Goal: Information Seeking & Learning: Compare options

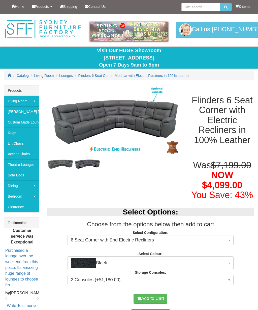
select select "1476"
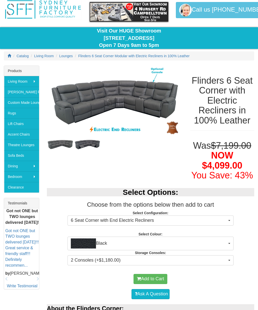
click at [219, 240] on span "Black" at bounding box center [149, 243] width 156 height 10
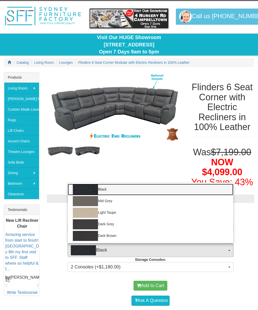
scroll to position [13, 0]
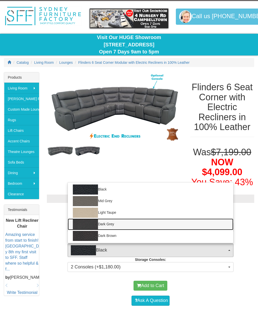
click at [86, 222] on img at bounding box center [85, 224] width 25 height 10
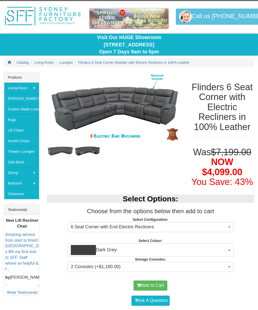
click at [229, 249] on span "button" at bounding box center [229, 249] width 2 height 1
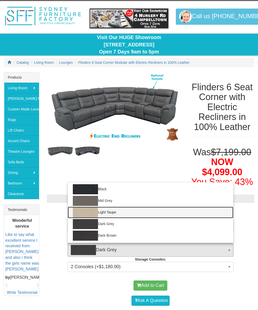
click at [85, 209] on img at bounding box center [85, 212] width 25 height 10
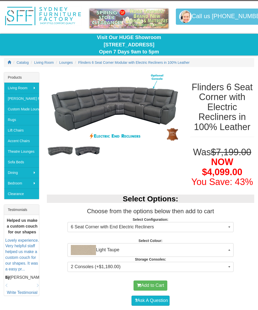
click at [229, 249] on span "button" at bounding box center [229, 249] width 2 height 1
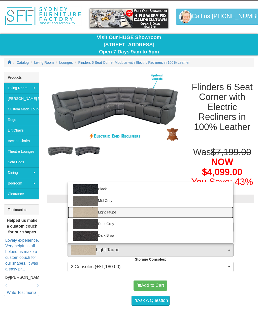
click at [87, 221] on img at bounding box center [85, 224] width 25 height 10
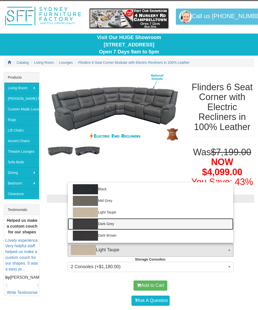
select select "1812"
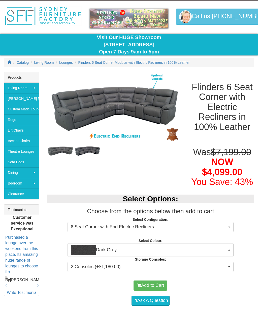
click at [230, 227] on span "button" at bounding box center [229, 227] width 2 height 1
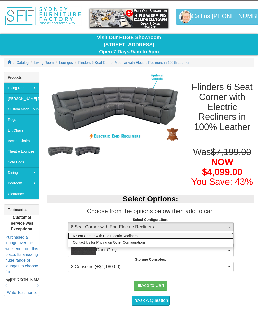
click at [139, 234] on link "6 Seat Corner with End Electric Recliners" at bounding box center [151, 236] width 166 height 7
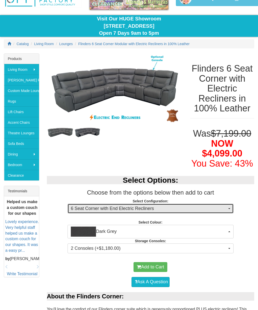
scroll to position [0, 0]
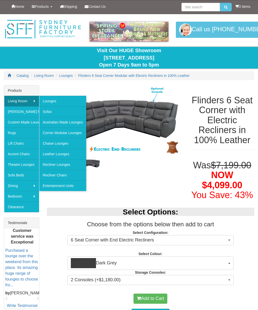
click at [71, 120] on link "Australian Made Lounges" at bounding box center [62, 122] width 47 height 11
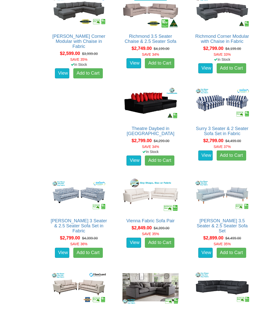
scroll to position [672, 0]
click at [121, 104] on img at bounding box center [150, 103] width 58 height 36
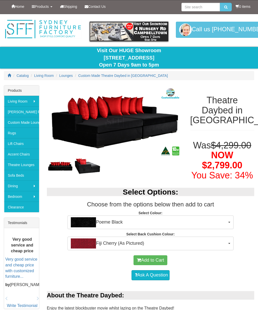
click at [85, 164] on img at bounding box center [87, 165] width 27 height 17
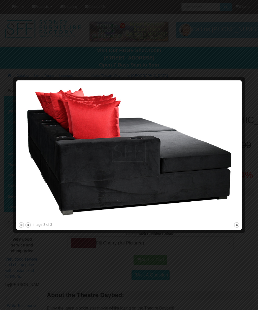
click at [238, 225] on button "close" at bounding box center [237, 225] width 6 height 6
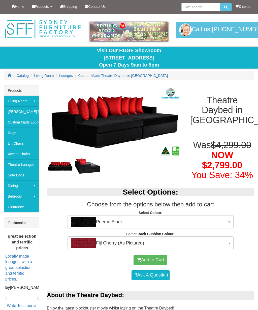
click at [230, 222] on button "Poeme Black" at bounding box center [151, 222] width 166 height 14
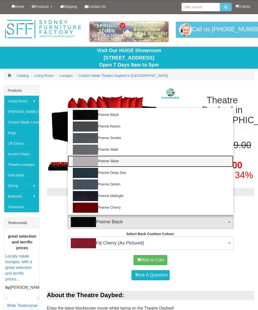
click at [106, 163] on link "Poeme Silver" at bounding box center [151, 161] width 166 height 12
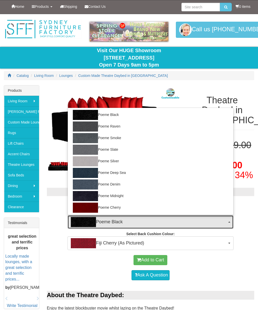
select select "1966"
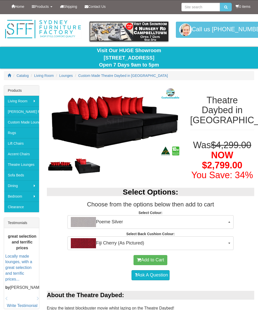
click at [228, 243] on span "button" at bounding box center [229, 243] width 2 height 1
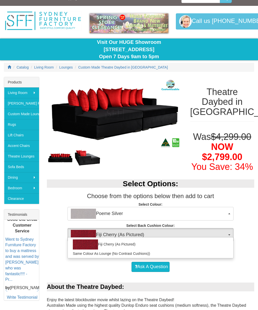
click at [221, 190] on div at bounding box center [129, 155] width 258 height 310
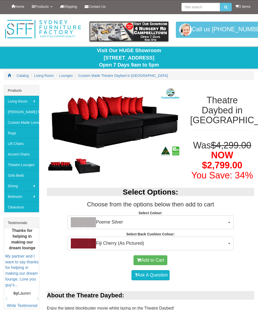
click at [19, 111] on link "[PERSON_NAME] Furniture" at bounding box center [21, 111] width 35 height 11
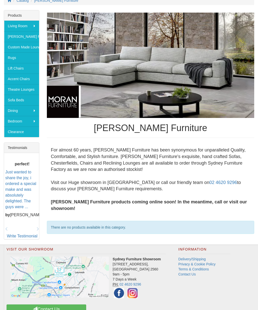
scroll to position [75, 0]
click at [20, 48] on link "Custom Made Lounges" at bounding box center [21, 47] width 35 height 11
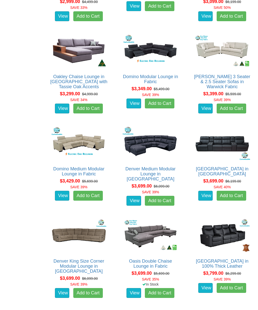
scroll to position [1279, 0]
click at [180, 217] on img at bounding box center [150, 235] width 58 height 36
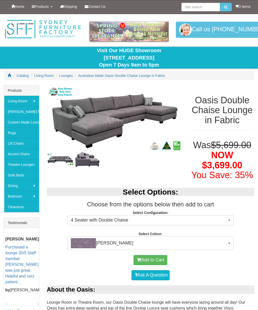
click at [60, 159] on img at bounding box center [60, 159] width 27 height 12
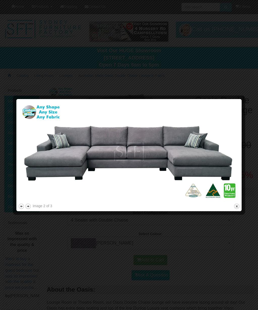
click at [238, 206] on button "close" at bounding box center [237, 206] width 6 height 6
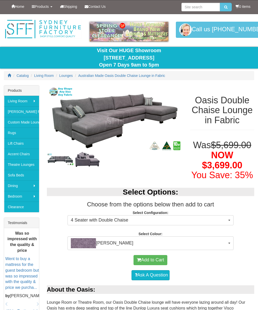
click at [226, 219] on span "4 Seater with Double Chaise" at bounding box center [149, 220] width 156 height 7
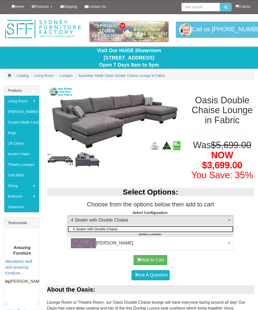
click at [126, 228] on link "4 Seater with Double Chaise" at bounding box center [151, 229] width 166 height 7
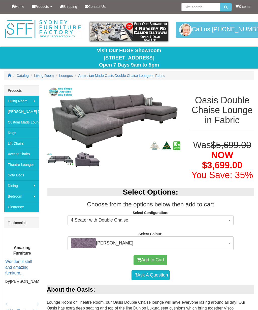
click at [231, 217] on button "4 Seater with Double Chaise" at bounding box center [151, 220] width 166 height 10
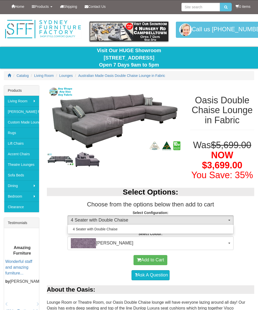
click at [227, 244] on div at bounding box center [129, 155] width 258 height 310
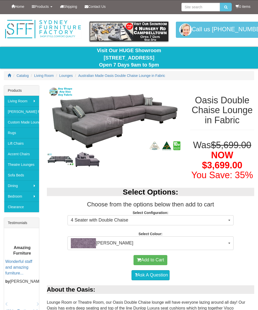
click at [227, 240] on button "Devon Violet" at bounding box center [151, 243] width 166 height 14
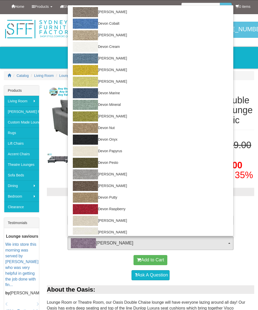
scroll to position [81, 0]
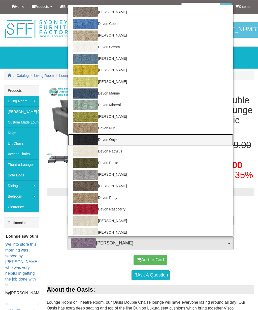
click at [90, 137] on img at bounding box center [85, 140] width 25 height 10
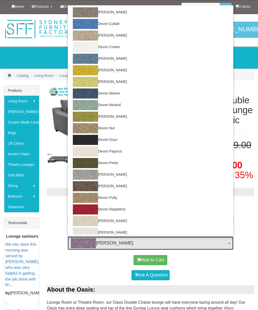
select select "1029"
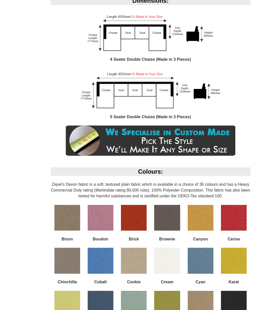
scroll to position [323, 0]
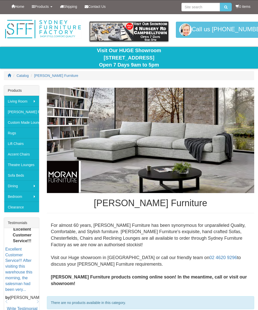
scroll to position [92, 0]
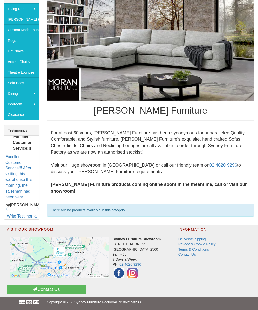
click at [23, 39] on link "Rugs" at bounding box center [21, 40] width 35 height 11
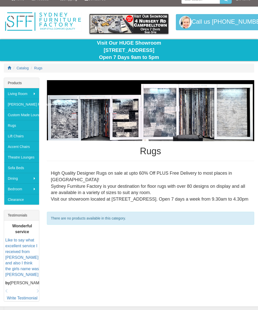
scroll to position [7, 0]
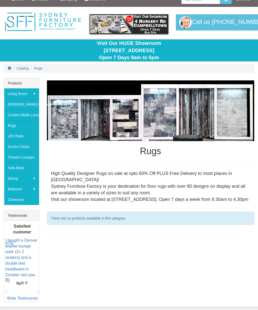
click at [24, 148] on link "Accent Chairs" at bounding box center [21, 146] width 35 height 11
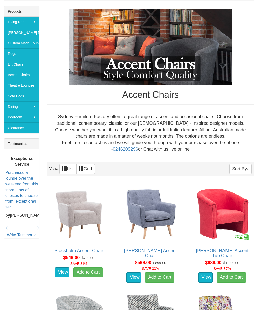
scroll to position [79, 0]
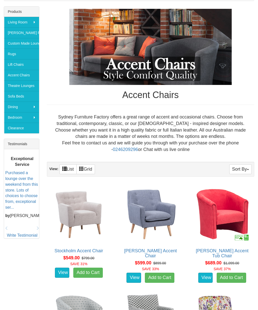
click at [31, 86] on link "Theatre Lounges" at bounding box center [21, 85] width 35 height 11
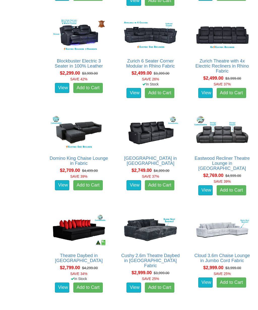
scroll to position [528, 0]
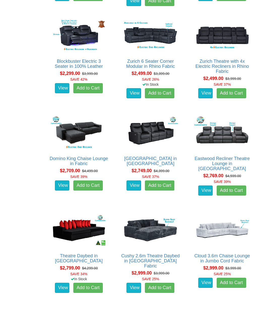
click at [81, 123] on img at bounding box center [79, 133] width 58 height 36
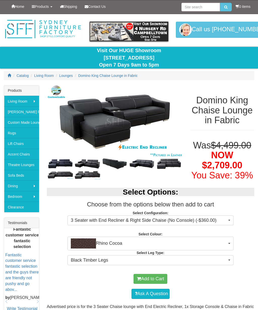
click at [65, 160] on img at bounding box center [60, 164] width 27 height 12
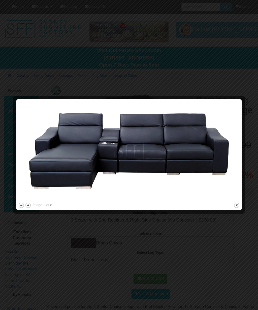
click at [31, 204] on button "next" at bounding box center [28, 205] width 6 height 6
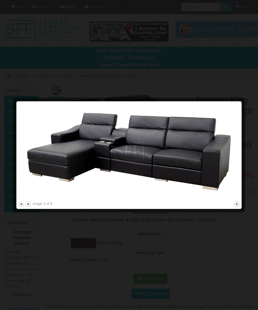
click at [31, 205] on button "next" at bounding box center [28, 204] width 6 height 6
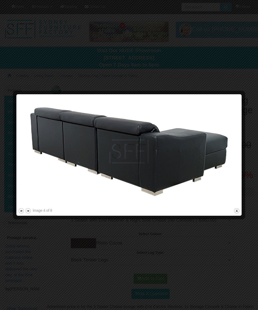
click at [31, 211] on button "next" at bounding box center [28, 211] width 6 height 6
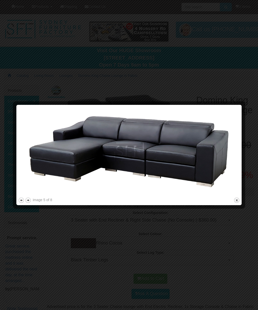
click at [28, 199] on button "next" at bounding box center [28, 200] width 6 height 6
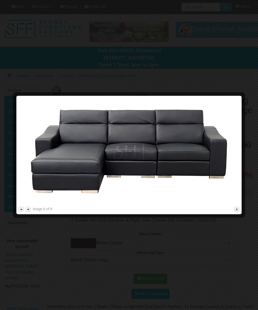
click at [29, 212] on button "next" at bounding box center [28, 209] width 6 height 6
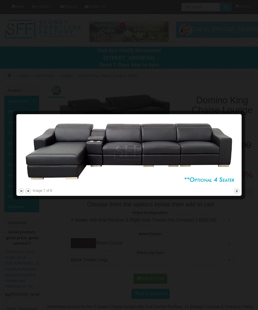
click at [30, 189] on button "next" at bounding box center [28, 191] width 6 height 6
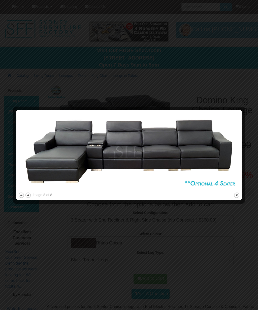
click at [238, 196] on button "close" at bounding box center [237, 195] width 6 height 6
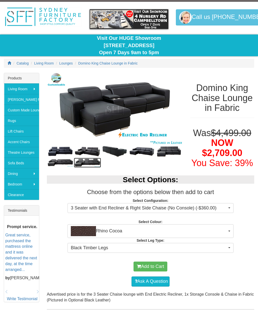
scroll to position [12, 0]
click at [227, 206] on button "3 Seater with End Recliner & Right Side Chaise (No Console) (-$360.00)" at bounding box center [151, 208] width 166 height 10
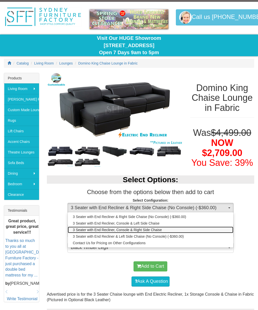
click at [150, 228] on span "3 Seater with End Recliner, Console & Right Side Chaise" at bounding box center [117, 229] width 89 height 5
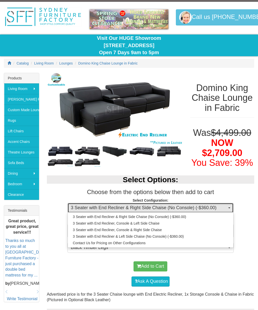
select select "1341"
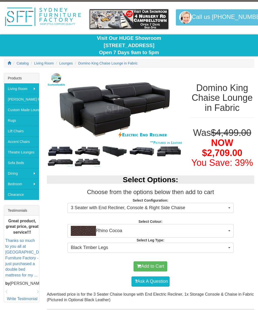
click at [228, 229] on button "Rhino Cocoa" at bounding box center [151, 231] width 166 height 14
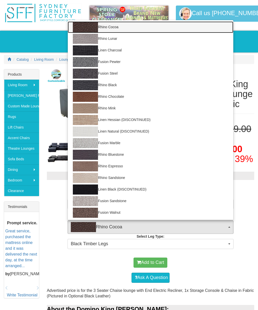
scroll to position [17, 0]
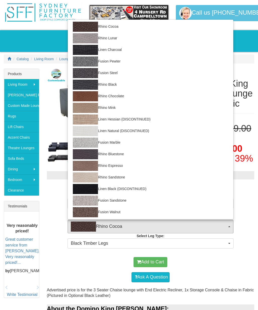
click at [79, 151] on img at bounding box center [85, 154] width 25 height 10
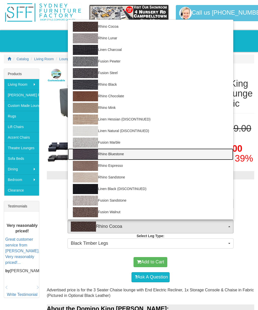
select select "1561"
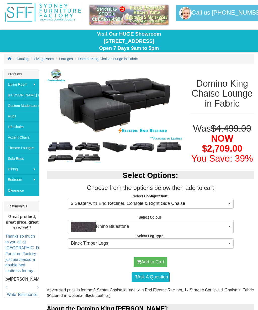
click at [228, 240] on button "Black Timber Legs" at bounding box center [151, 243] width 166 height 10
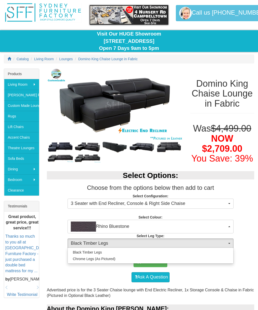
click at [113, 239] on div at bounding box center [129, 155] width 258 height 310
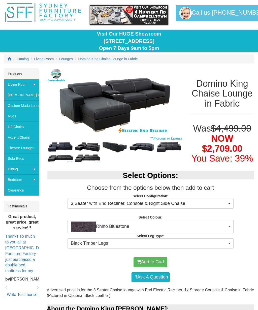
click at [230, 243] on span "button" at bounding box center [229, 243] width 2 height 1
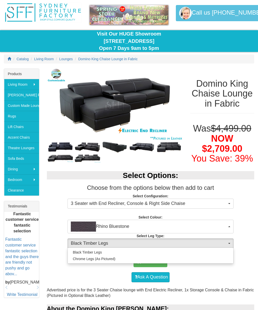
click at [109, 243] on div at bounding box center [129, 155] width 258 height 310
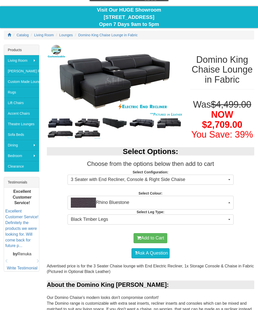
scroll to position [41, 0]
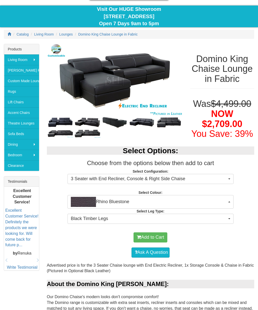
click at [24, 132] on link "Sofa Beds" at bounding box center [21, 134] width 35 height 11
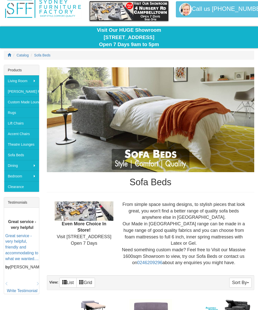
scroll to position [20, 0]
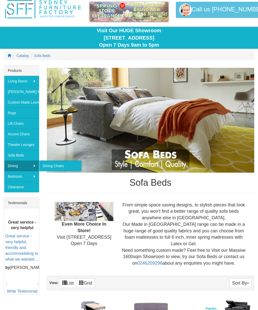
click at [63, 166] on link "Dining Chairs" at bounding box center [60, 166] width 42 height 11
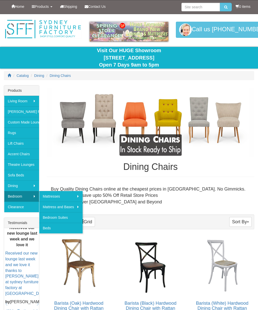
click at [63, 218] on link "Bedroom Suites" at bounding box center [61, 217] width 44 height 11
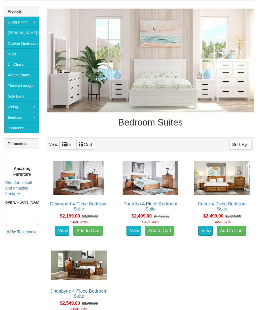
scroll to position [72, 0]
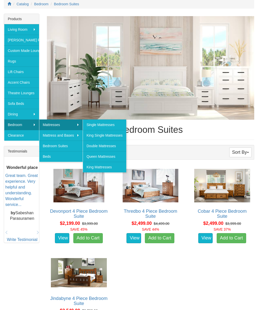
click at [94, 168] on link "King Mattresses" at bounding box center [104, 167] width 43 height 11
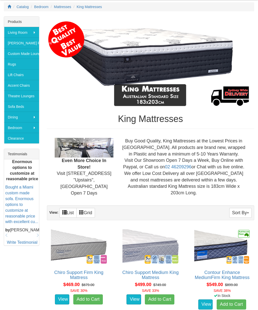
scroll to position [71, 0]
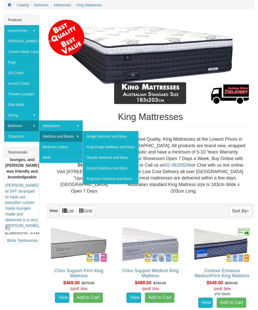
click at [109, 179] on link "King Size Mattress and Base" at bounding box center [110, 178] width 55 height 11
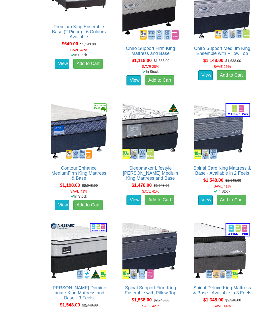
scroll to position [327, 0]
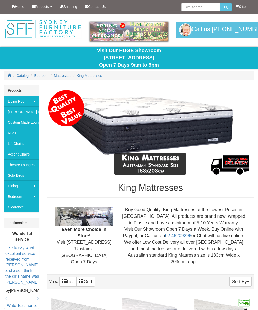
scroll to position [90, 0]
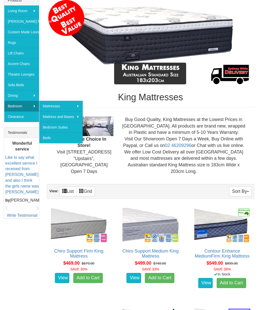
click at [17, 119] on link "Clearance" at bounding box center [21, 116] width 35 height 11
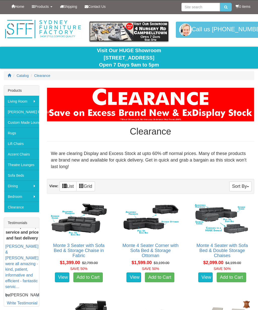
click at [18, 210] on link "Clearance" at bounding box center [21, 207] width 35 height 11
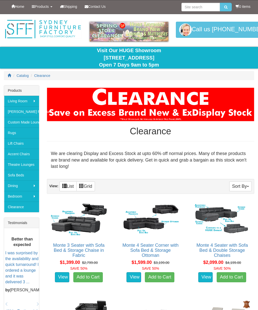
click at [21, 206] on link "Clearance" at bounding box center [21, 207] width 35 height 11
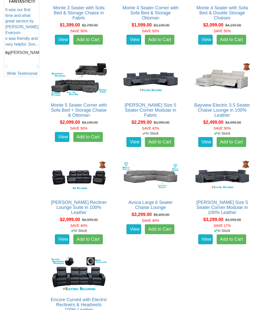
scroll to position [238, 0]
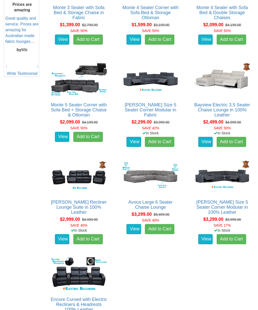
click at [226, 178] on img at bounding box center [222, 176] width 58 height 36
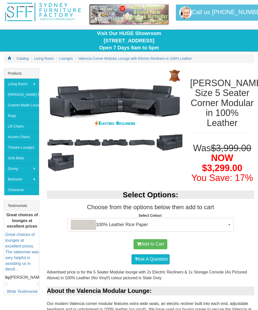
scroll to position [17, 0]
click at [226, 221] on span "100% Leather Rice Paper" at bounding box center [149, 225] width 156 height 10
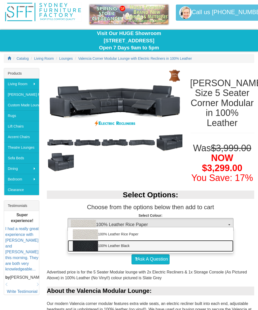
click at [106, 244] on link "100% Leather Black" at bounding box center [151, 246] width 166 height 12
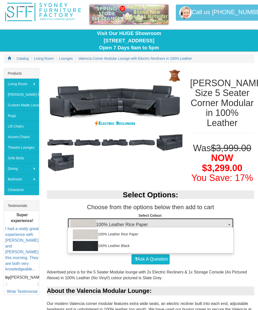
select select "1145"
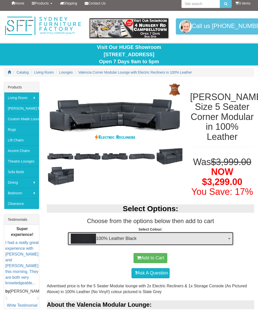
scroll to position [2, 0]
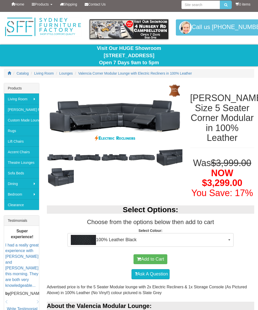
click at [64, 153] on img at bounding box center [60, 158] width 27 height 14
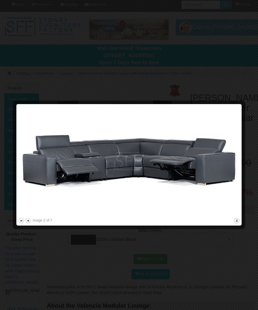
click at [19, 220] on button "previous" at bounding box center [21, 220] width 6 height 6
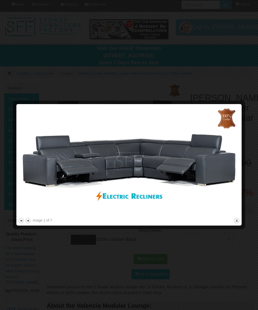
click at [30, 221] on button "next" at bounding box center [28, 220] width 6 height 6
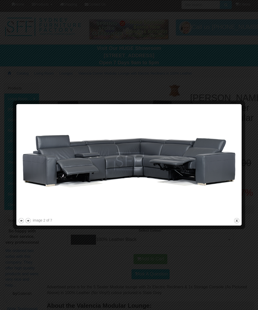
click at [30, 220] on button "next" at bounding box center [28, 220] width 6 height 6
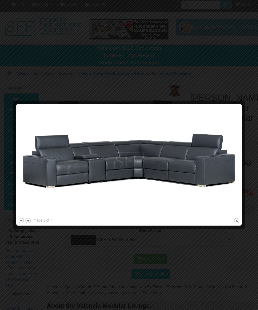
click at [29, 219] on button "next" at bounding box center [28, 220] width 6 height 6
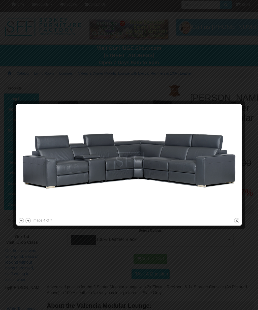
click at [27, 221] on button "next" at bounding box center [28, 220] width 6 height 6
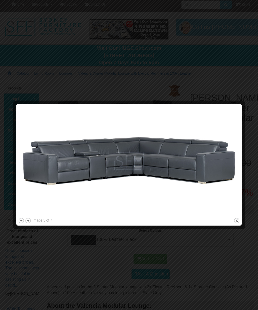
click at [27, 222] on button "next" at bounding box center [28, 220] width 6 height 6
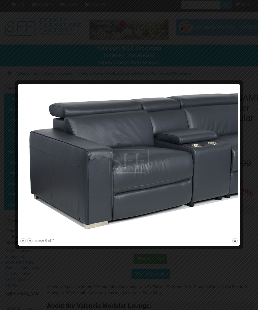
click at [30, 239] on button "next" at bounding box center [30, 241] width 6 height 6
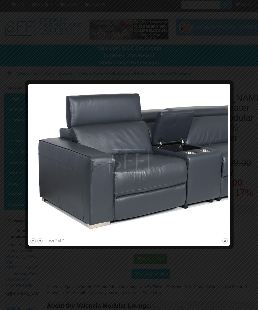
scroll to position [0, 0]
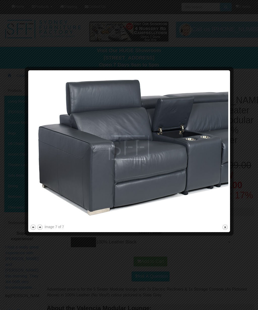
click at [104, 46] on div at bounding box center [129, 155] width 258 height 310
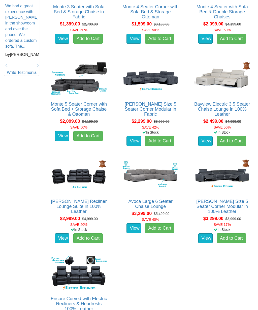
scroll to position [239, 0]
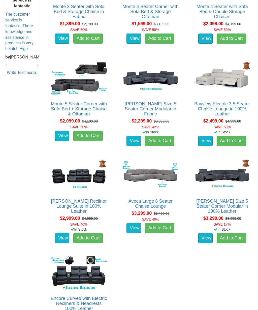
click at [85, 85] on img at bounding box center [79, 78] width 58 height 36
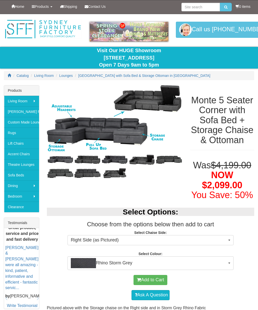
click at [59, 156] on img at bounding box center [60, 160] width 27 height 14
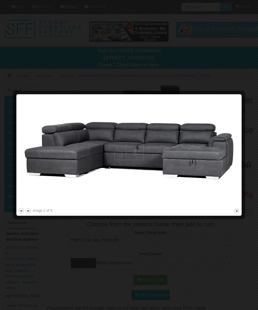
click at [30, 212] on button "next" at bounding box center [28, 211] width 6 height 6
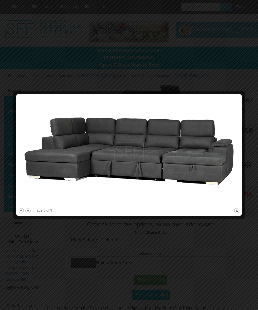
click at [28, 210] on button "next" at bounding box center [28, 211] width 6 height 6
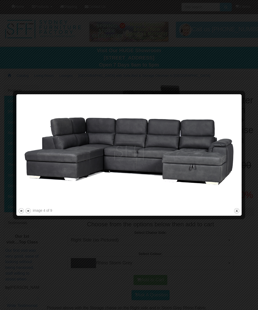
click at [29, 211] on button "next" at bounding box center [28, 211] width 6 height 6
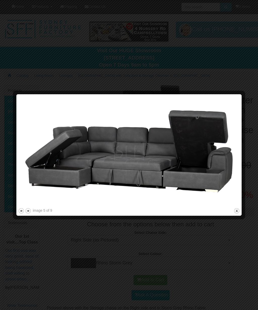
click at [28, 211] on button "next" at bounding box center [28, 211] width 6 height 6
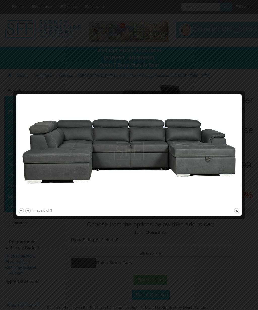
click at [29, 210] on button "next" at bounding box center [28, 211] width 6 height 6
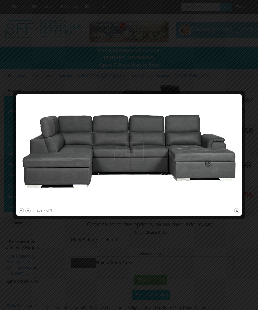
click at [28, 211] on button "next" at bounding box center [28, 211] width 6 height 6
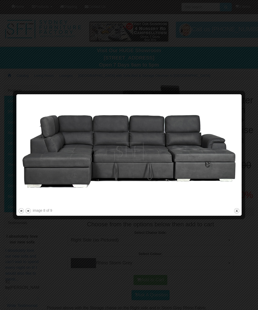
click at [28, 212] on button "next" at bounding box center [28, 211] width 6 height 6
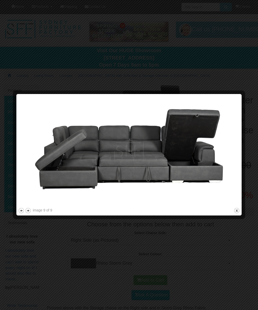
click at [236, 209] on button "close" at bounding box center [237, 210] width 6 height 6
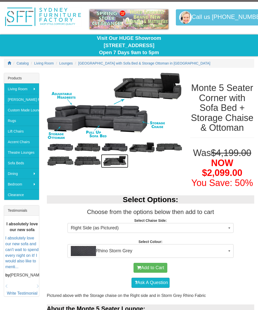
scroll to position [12, 0]
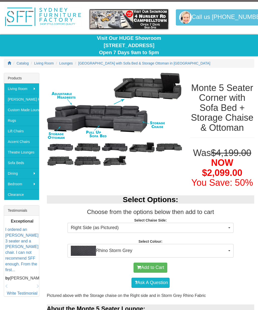
click at [228, 233] on button "Right Side (as Pictured)" at bounding box center [151, 228] width 166 height 10
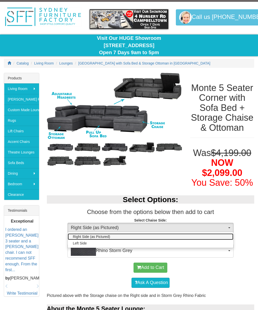
click at [108, 240] on link "Right Side (as Pictured)" at bounding box center [151, 236] width 166 height 7
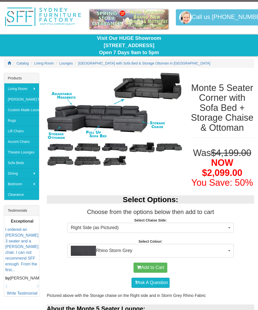
click at [218, 256] on span "Rhino Storm Grey" at bounding box center [149, 251] width 156 height 10
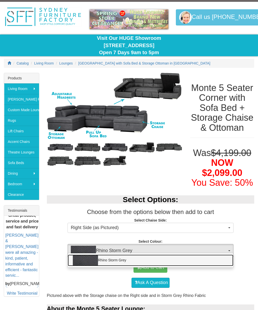
click at [128, 266] on link "Rhino Storm Grey" at bounding box center [151, 260] width 166 height 12
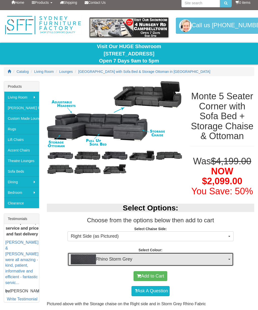
scroll to position [0, 0]
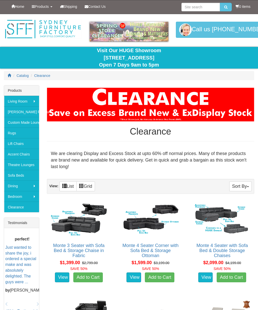
scroll to position [258, 0]
